Goal: Answer question/provide support

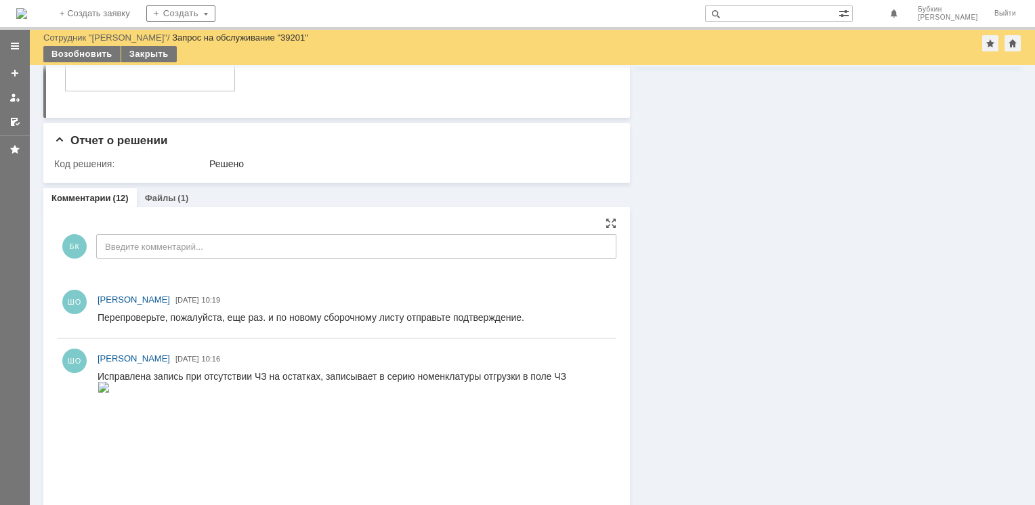
scroll to position [271, 0]
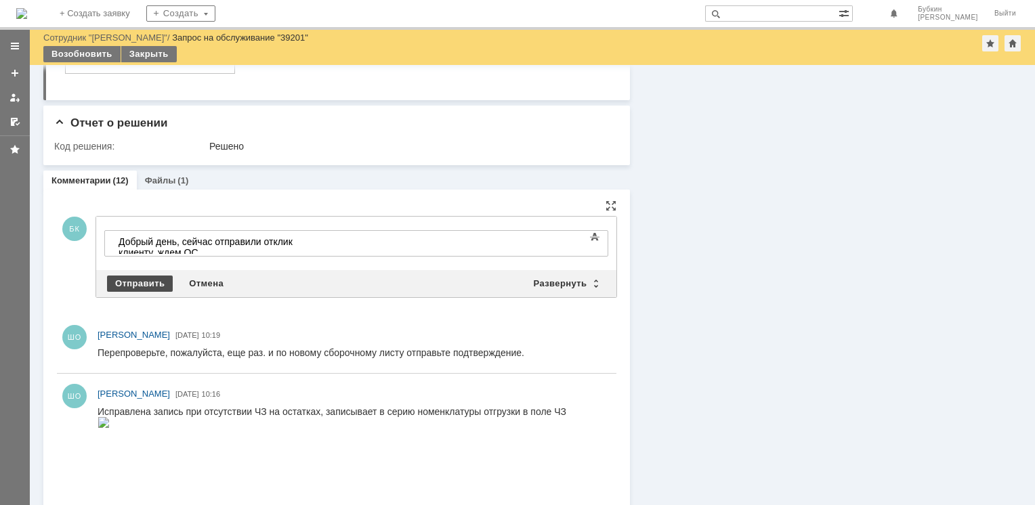
click at [152, 284] on div "Отправить" at bounding box center [140, 284] width 66 height 16
